Goal: Manage account settings

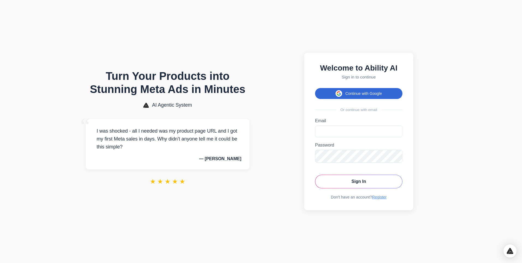
click at [350, 88] on button "Continue with Google" at bounding box center [358, 93] width 87 height 11
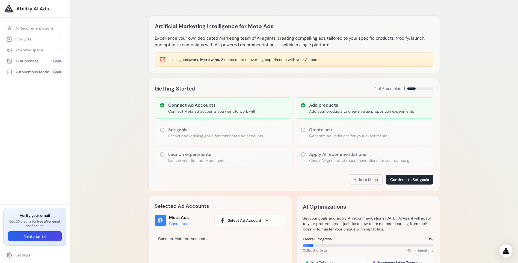
click at [164, 130] on icon at bounding box center [161, 129] width 5 height 5
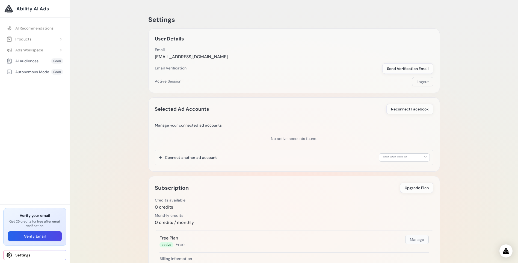
click at [415, 239] on button "Manage" at bounding box center [416, 238] width 23 height 9
